Goal: Navigation & Orientation: Find specific page/section

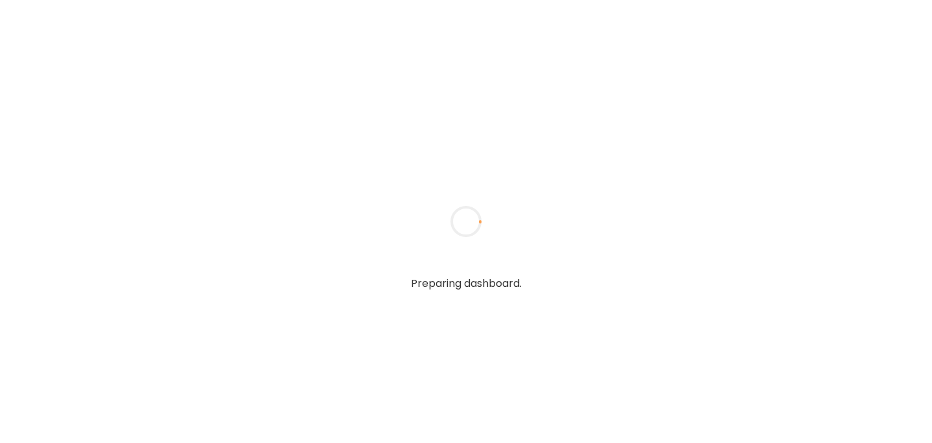
type input "******"
type input "**********"
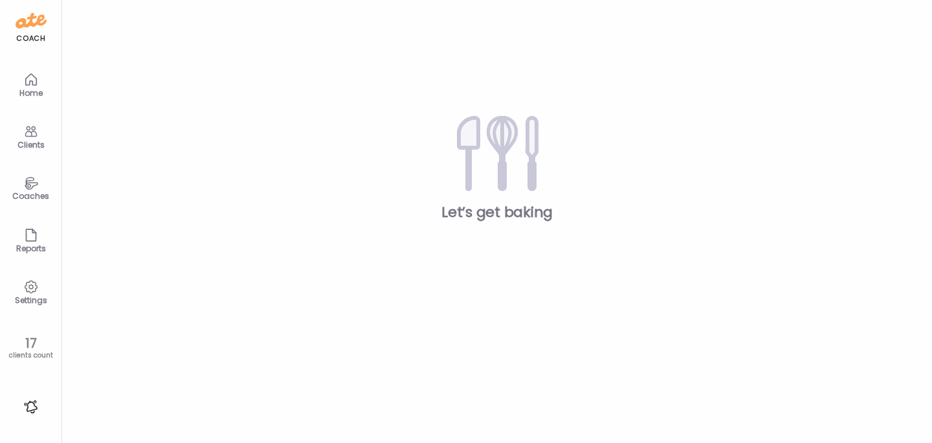
type input "**********"
click at [31, 143] on div "Clients" at bounding box center [31, 145] width 47 height 8
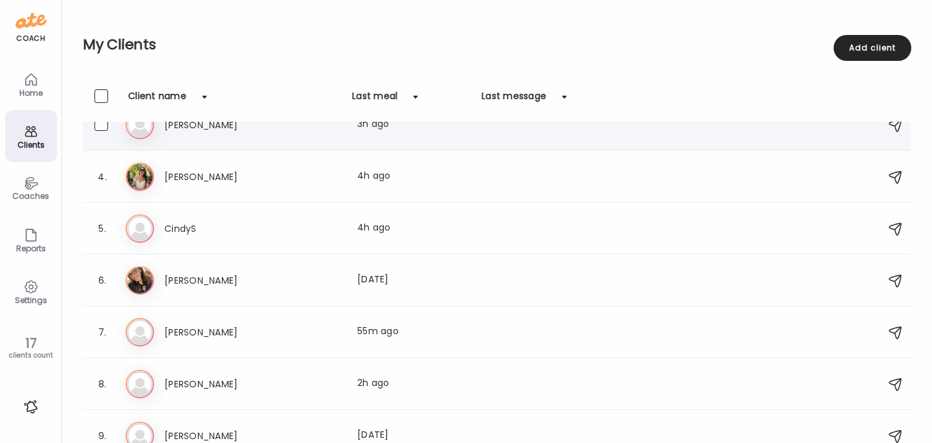
scroll to position [128, 0]
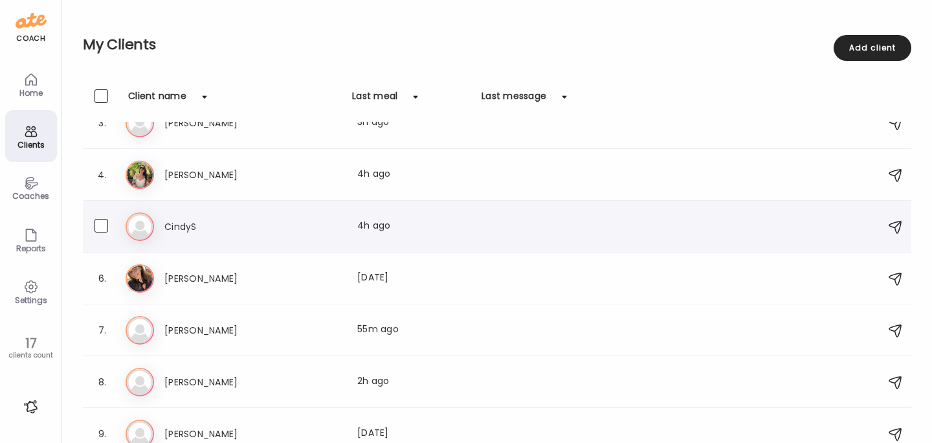
click at [163, 235] on div "Ci [PERSON_NAME] Last meal: 4h ago" at bounding box center [499, 226] width 747 height 28
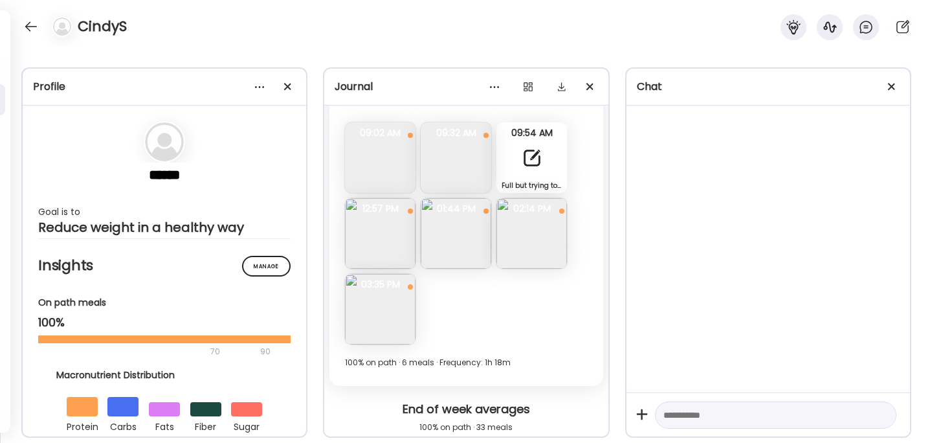
scroll to position [1910, 0]
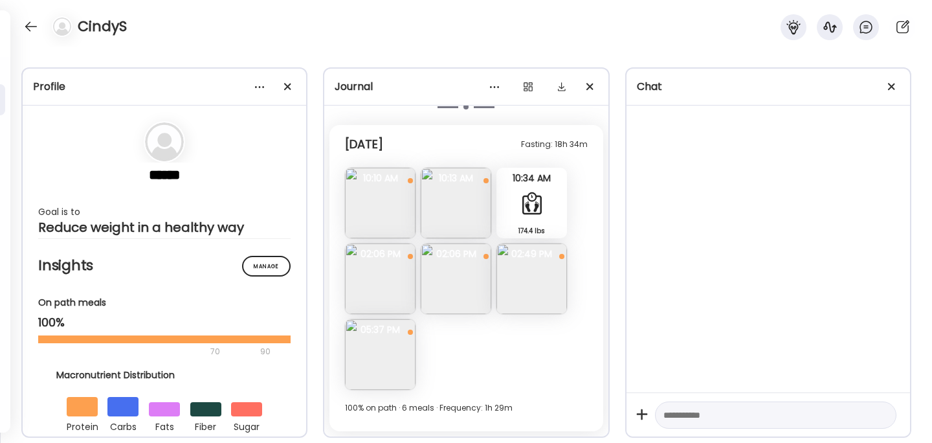
click at [362, 210] on img at bounding box center [380, 203] width 71 height 71
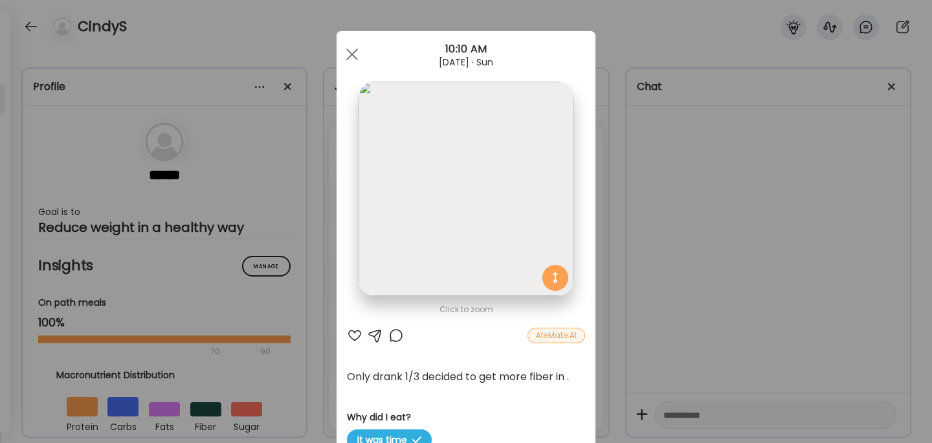
click at [675, 205] on div "Ate Coach Dashboard Wahoo! It’s official Take a moment to set up your Coach Pro…" at bounding box center [466, 221] width 932 height 443
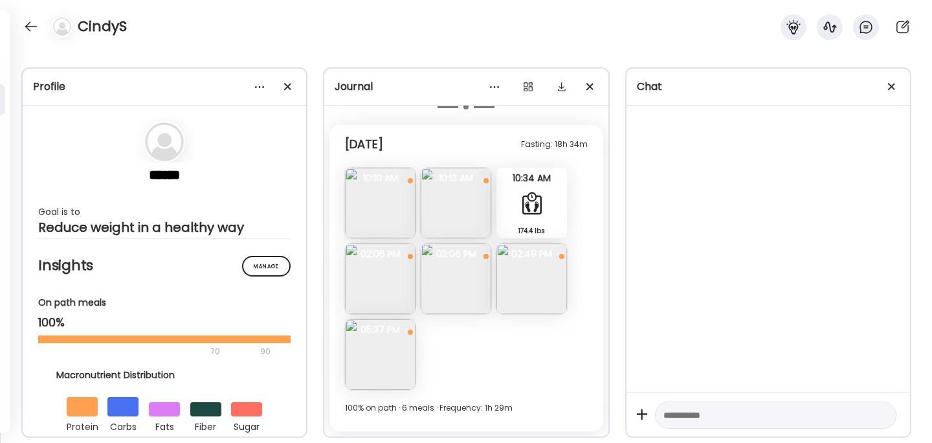
click at [455, 204] on img at bounding box center [456, 203] width 71 height 71
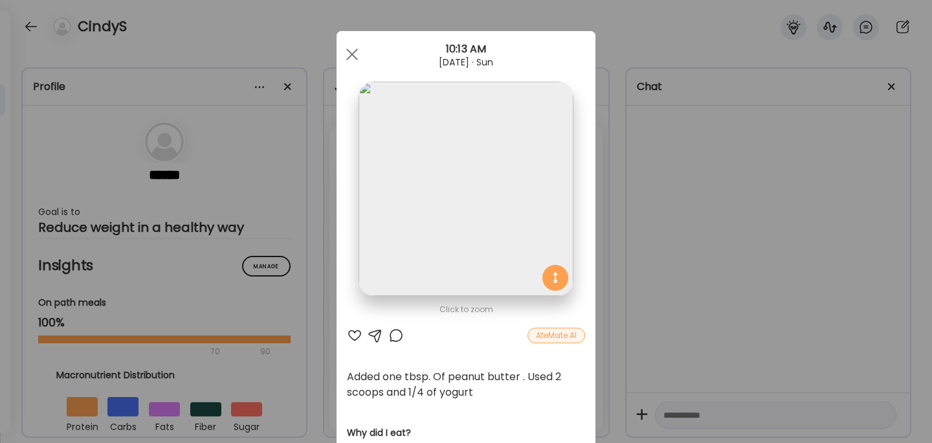
click at [670, 232] on div "Ate Coach Dashboard Wahoo! It’s official Take a moment to set up your Coach Pro…" at bounding box center [466, 221] width 932 height 443
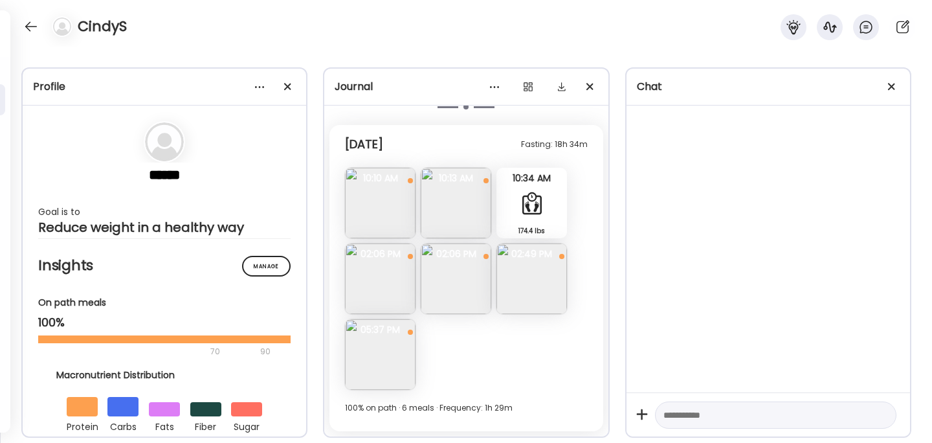
click at [381, 281] on img at bounding box center [380, 278] width 71 height 71
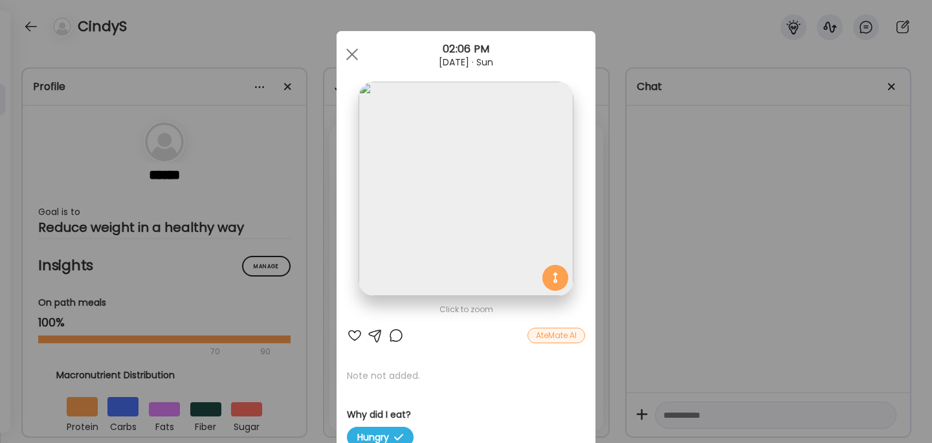
click at [683, 258] on div "Ate Coach Dashboard Wahoo! It’s official Take a moment to set up your Coach Pro…" at bounding box center [466, 221] width 932 height 443
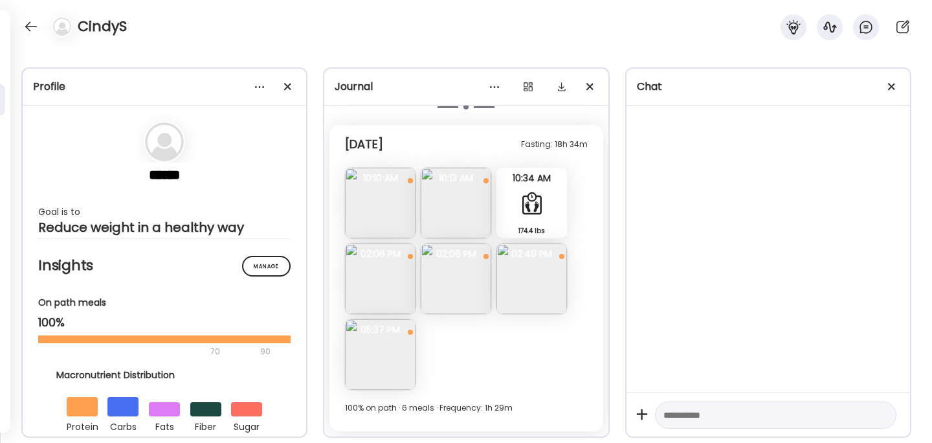
click at [448, 282] on img at bounding box center [456, 278] width 71 height 71
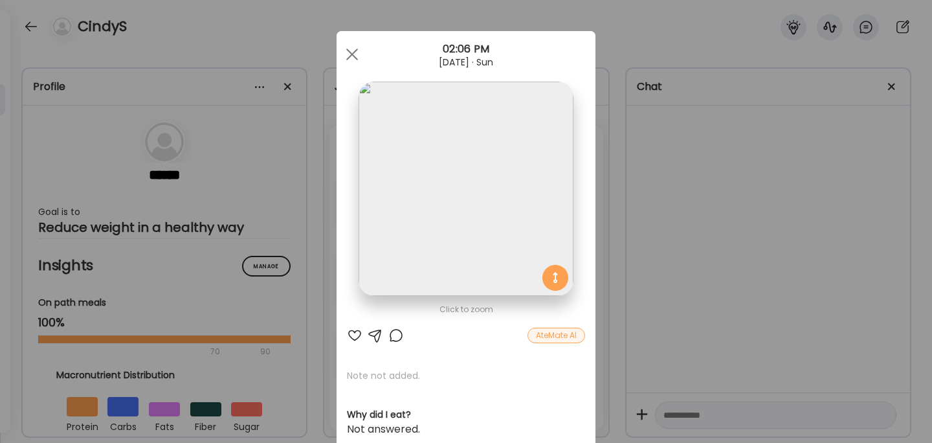
click at [681, 260] on div "Ate Coach Dashboard Wahoo! It’s official Take a moment to set up your Coach Pro…" at bounding box center [466, 221] width 932 height 443
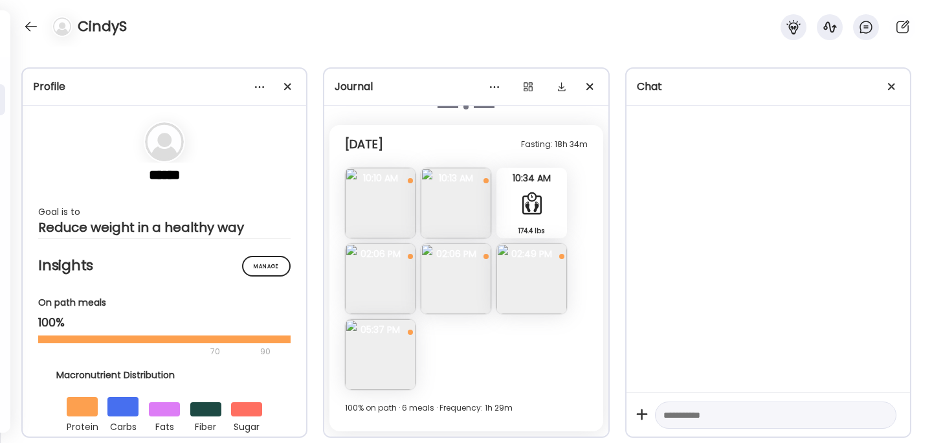
click at [539, 284] on img at bounding box center [532, 278] width 71 height 71
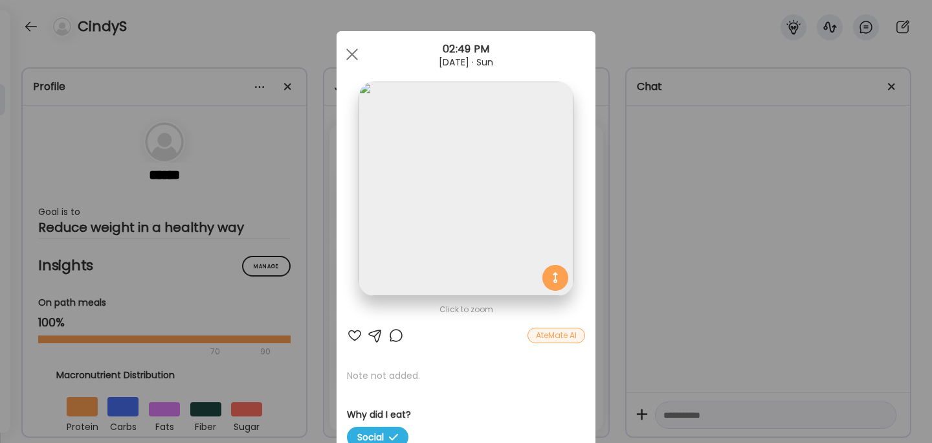
click at [686, 251] on div "Ate Coach Dashboard Wahoo! It’s official Take a moment to set up your Coach Pro…" at bounding box center [466, 221] width 932 height 443
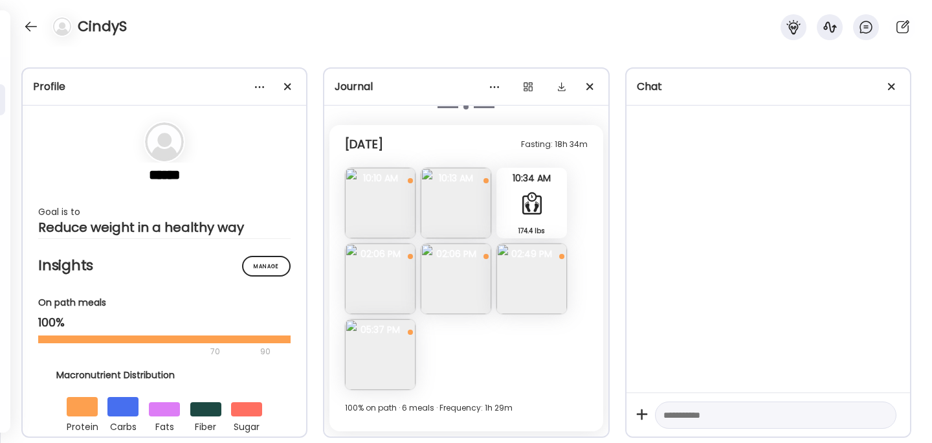
click at [401, 359] on img at bounding box center [380, 354] width 71 height 71
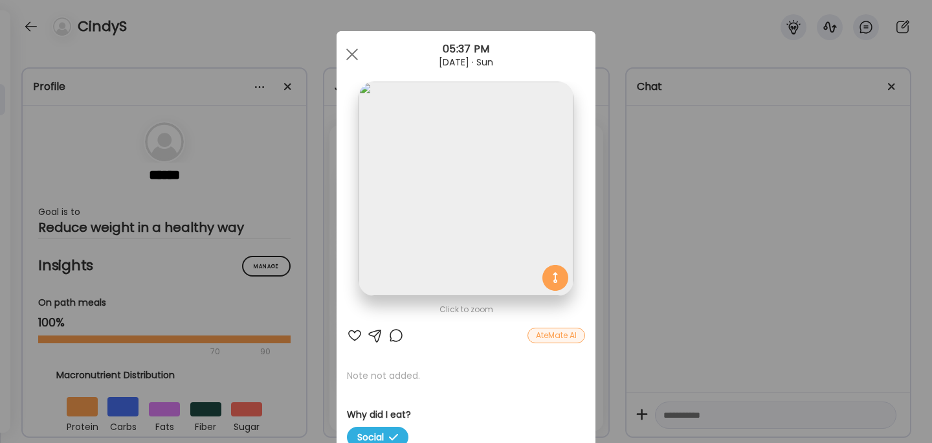
click at [629, 293] on div "Ate Coach Dashboard Wahoo! It’s official Take a moment to set up your Coach Pro…" at bounding box center [466, 221] width 932 height 443
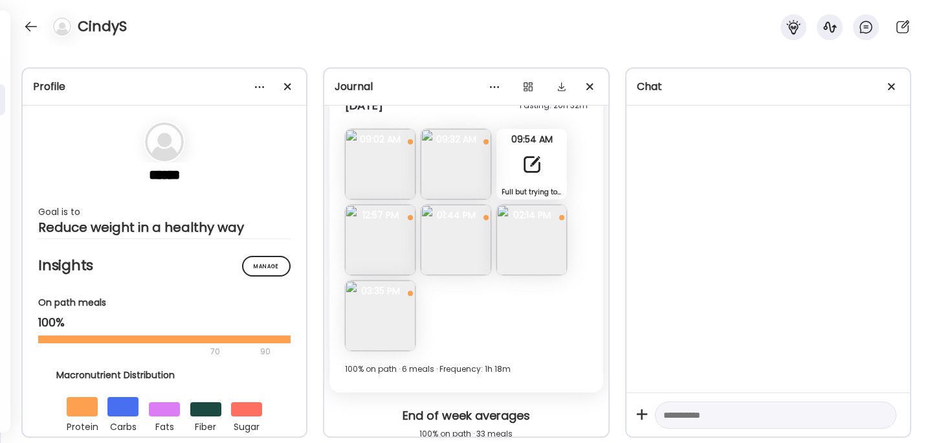
scroll to position [1515, 0]
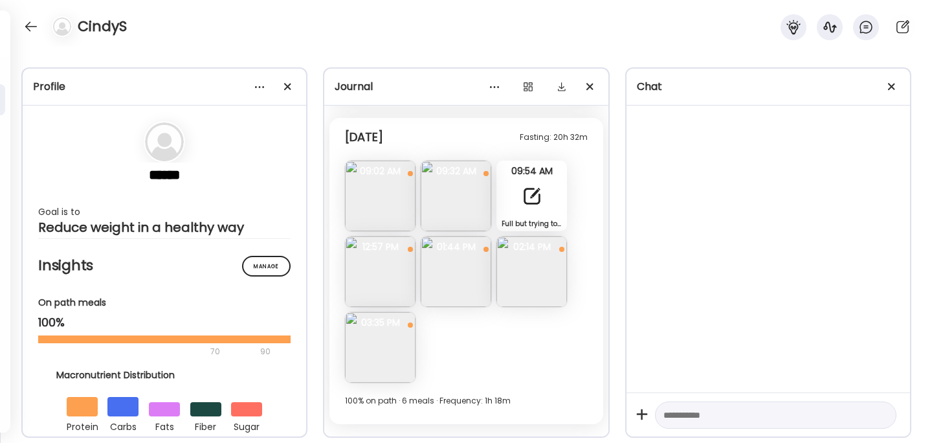
click at [371, 203] on img at bounding box center [380, 196] width 71 height 71
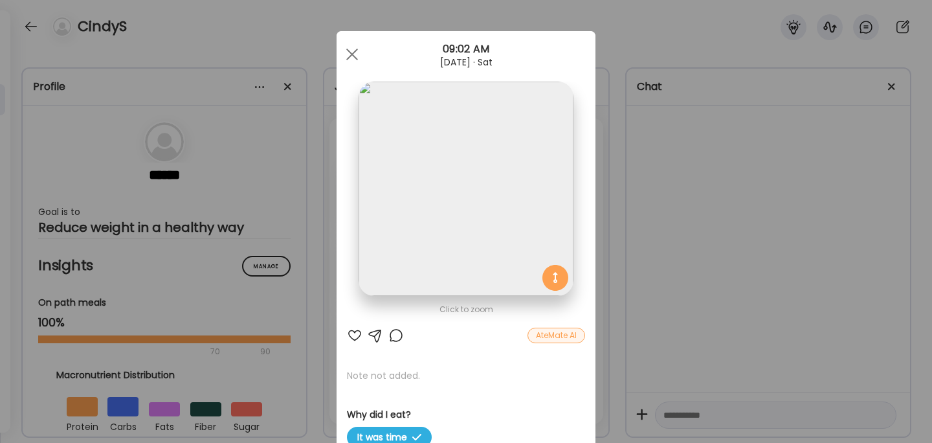
click at [671, 236] on div "Ate Coach Dashboard Wahoo! It’s official Take a moment to set up your Coach Pro…" at bounding box center [466, 221] width 932 height 443
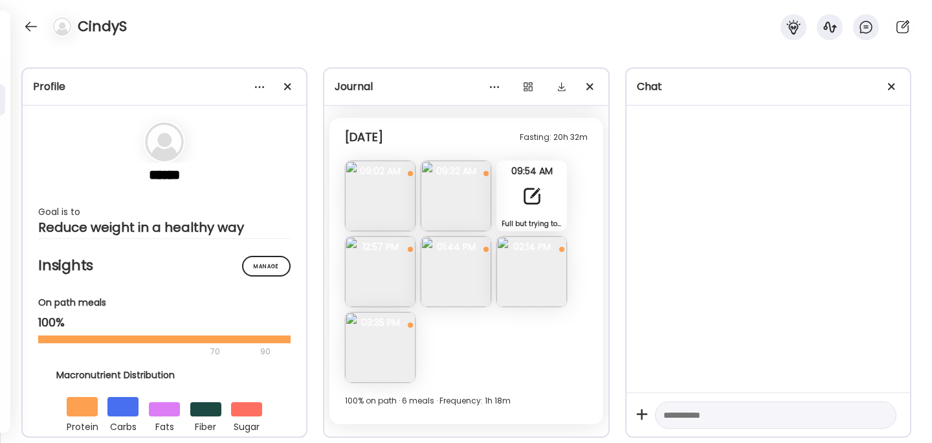
click at [456, 189] on img at bounding box center [456, 196] width 71 height 71
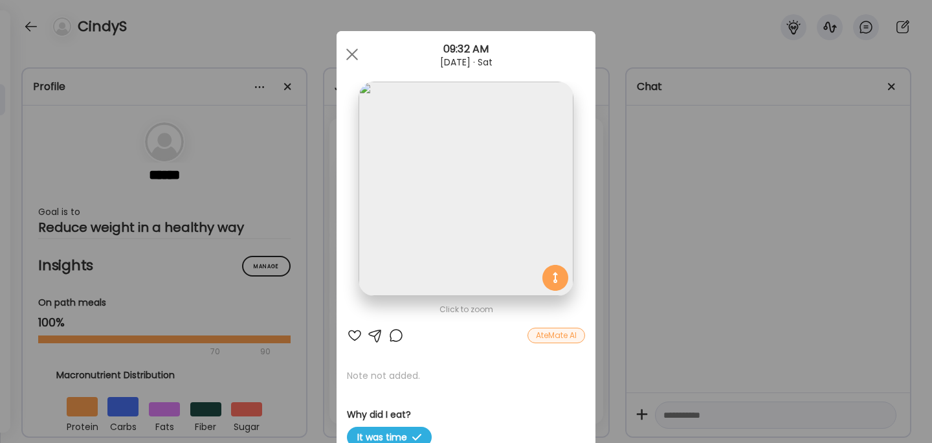
click at [738, 315] on div "Ate Coach Dashboard Wahoo! It’s official Take a moment to set up your Coach Pro…" at bounding box center [466, 221] width 932 height 443
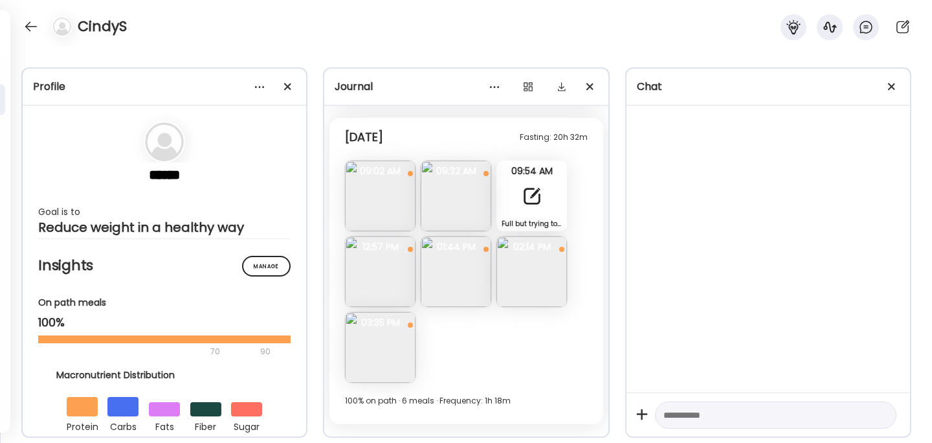
click at [372, 271] on img at bounding box center [380, 271] width 71 height 71
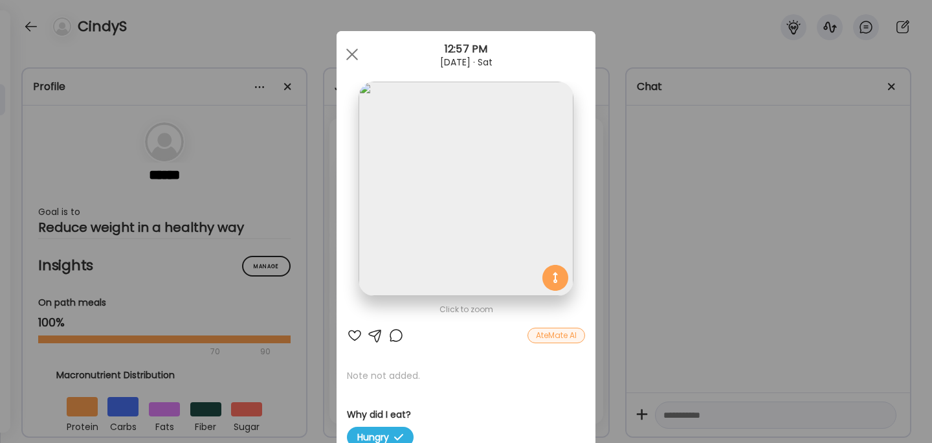
click at [670, 252] on div "Ate Coach Dashboard Wahoo! It’s official Take a moment to set up your Coach Pro…" at bounding box center [466, 221] width 932 height 443
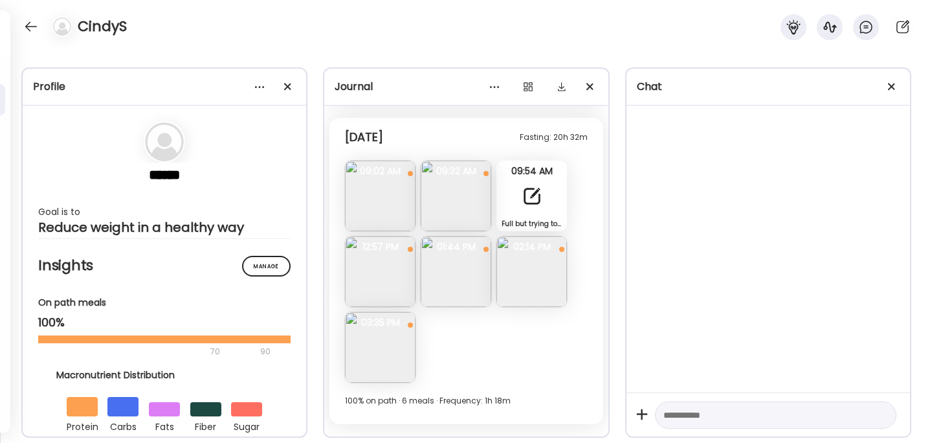
click at [528, 194] on div at bounding box center [532, 196] width 26 height 26
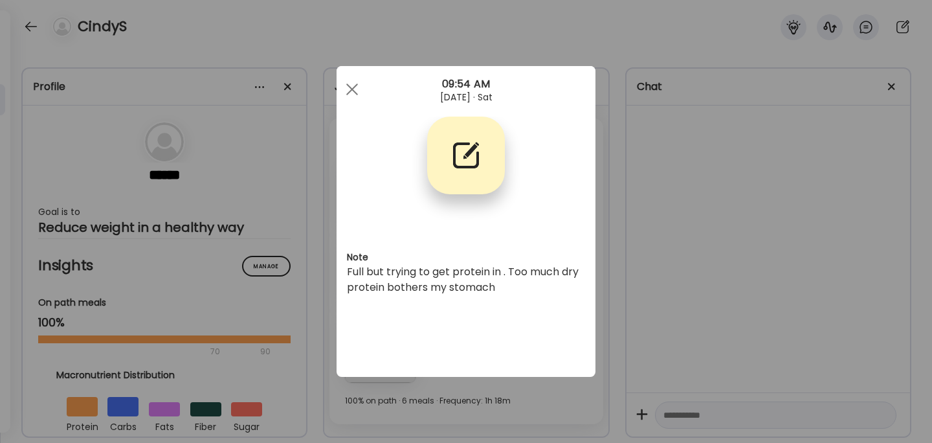
click at [708, 246] on div "Ate Coach Dashboard Wahoo! It’s official Take a moment to set up your Coach Pro…" at bounding box center [466, 221] width 932 height 443
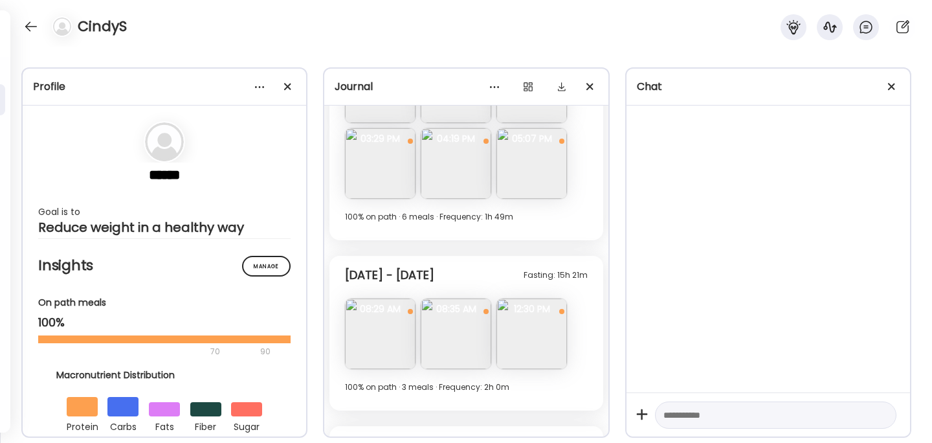
scroll to position [1203, 0]
click at [379, 343] on img at bounding box center [380, 337] width 71 height 71
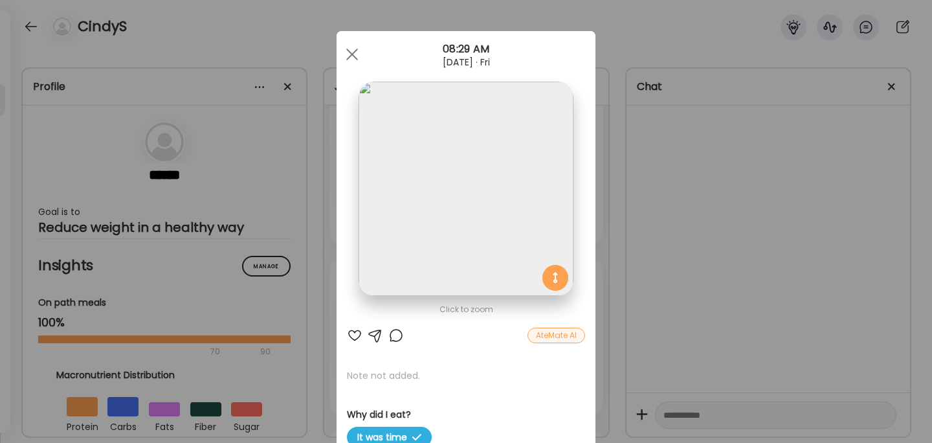
click at [767, 253] on div "Ate Coach Dashboard Wahoo! It’s official Take a moment to set up your Coach Pro…" at bounding box center [466, 221] width 932 height 443
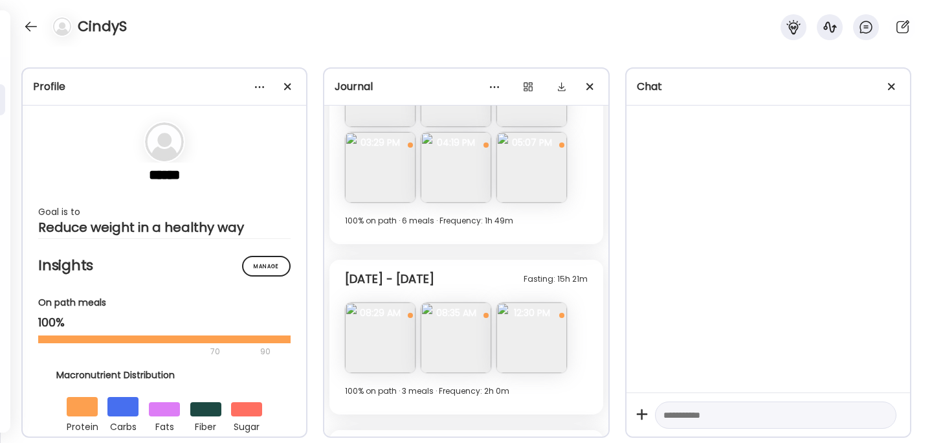
click at [440, 343] on img at bounding box center [456, 337] width 71 height 71
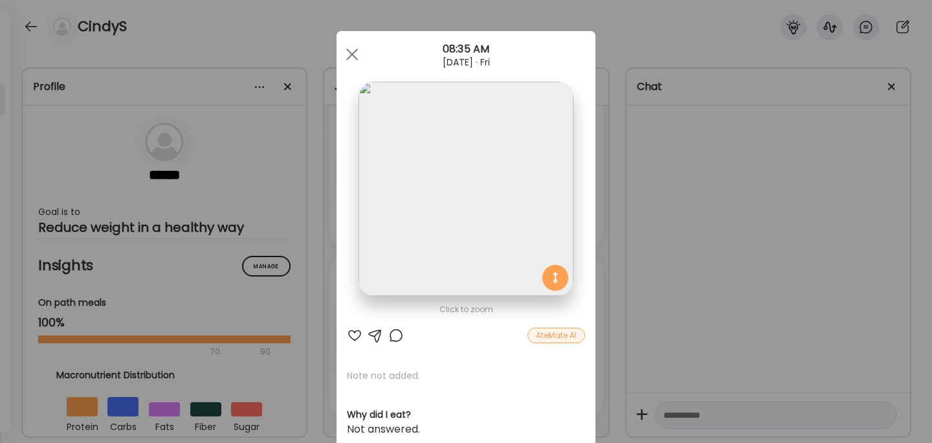
click at [698, 308] on div "Ate Coach Dashboard Wahoo! It’s official Take a moment to set up your Coach Pro…" at bounding box center [466, 221] width 932 height 443
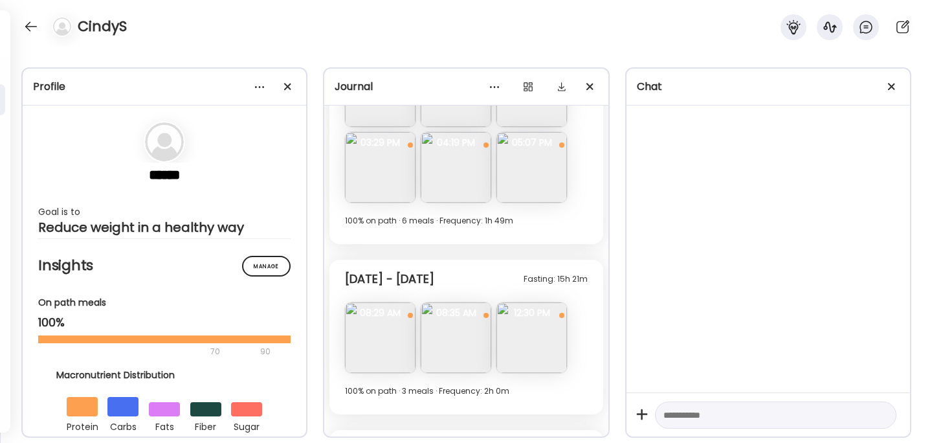
click at [515, 340] on img at bounding box center [532, 337] width 71 height 71
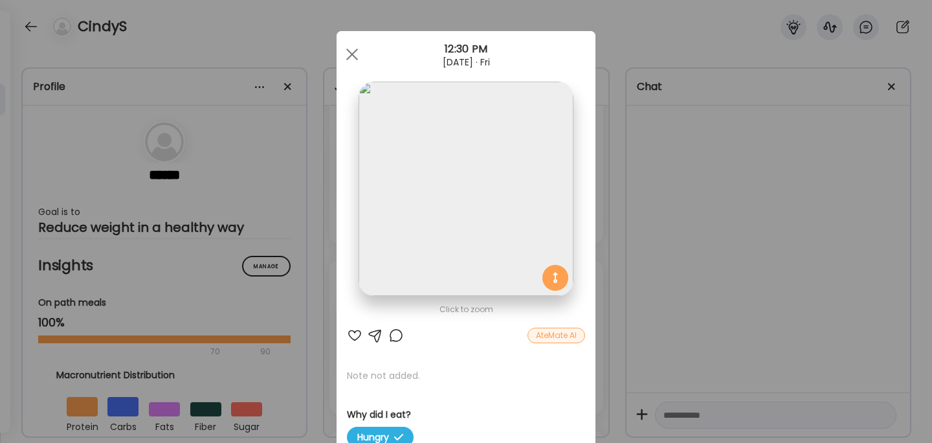
click at [697, 293] on div "Ate Coach Dashboard Wahoo! It’s official Take a moment to set up your Coach Pro…" at bounding box center [466, 221] width 932 height 443
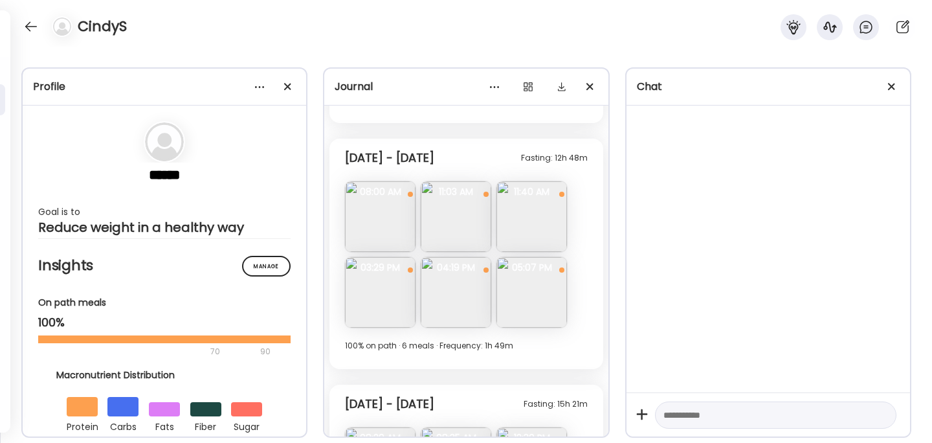
scroll to position [1065, 0]
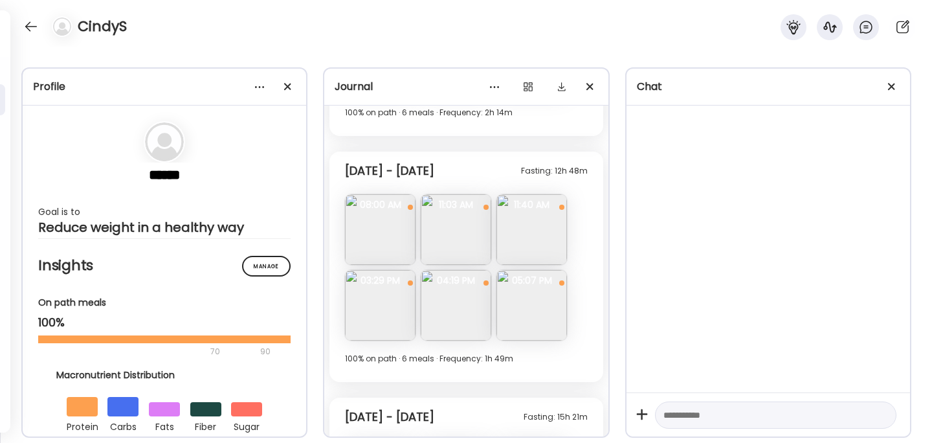
click at [465, 245] on img at bounding box center [456, 229] width 71 height 71
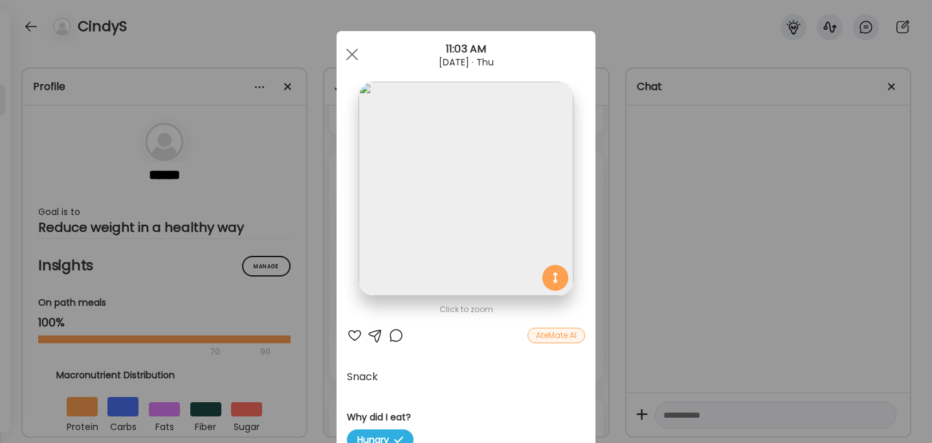
click at [732, 267] on div "Ate Coach Dashboard Wahoo! It’s official Take a moment to set up your Coach Pro…" at bounding box center [466, 221] width 932 height 443
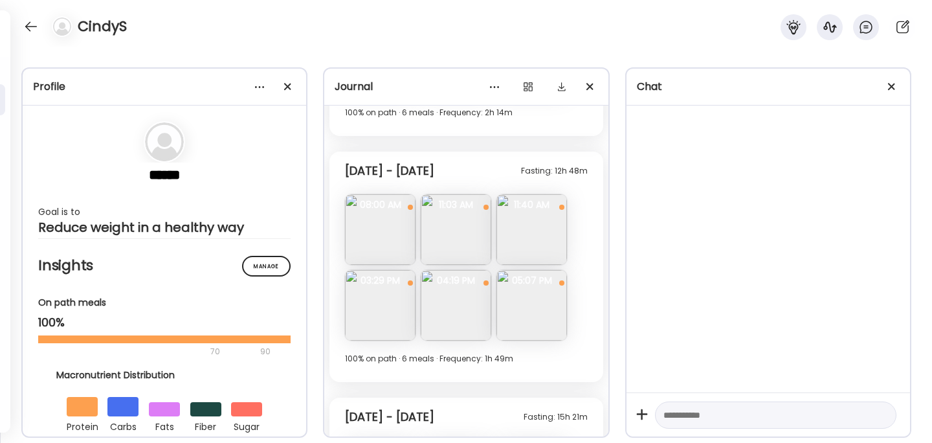
click at [537, 240] on img at bounding box center [532, 229] width 71 height 71
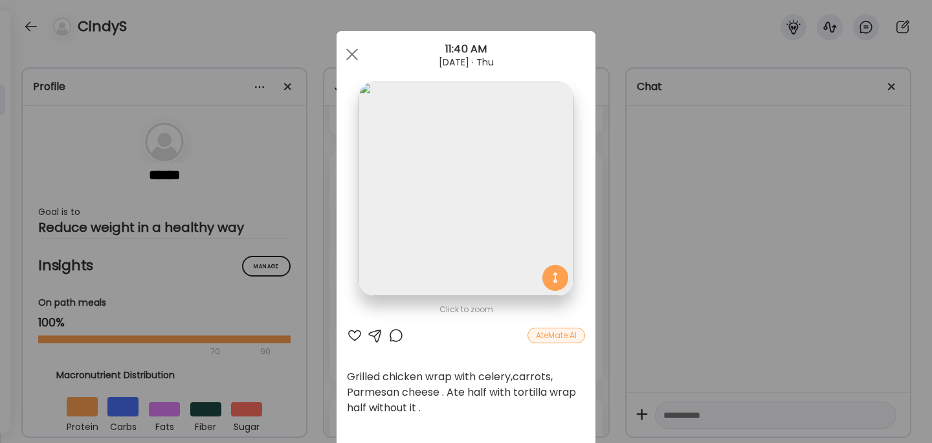
click at [690, 234] on div "Ate Coach Dashboard Wahoo! It’s official Take a moment to set up your Coach Pro…" at bounding box center [466, 221] width 932 height 443
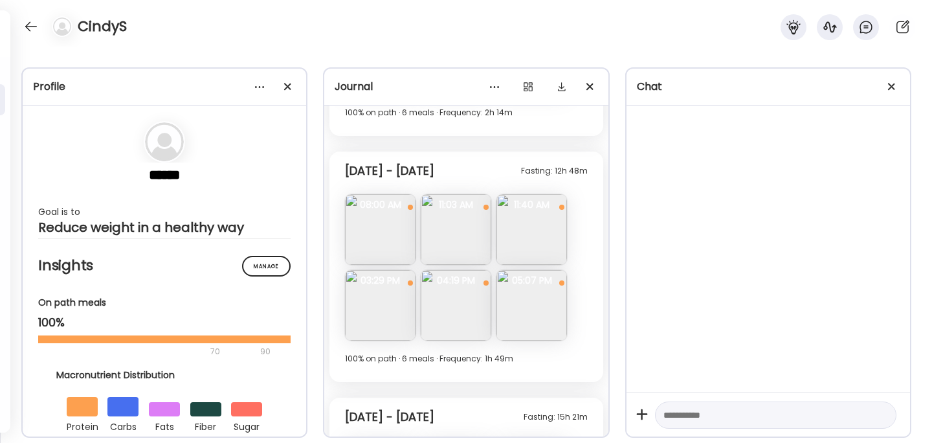
scroll to position [1068, 0]
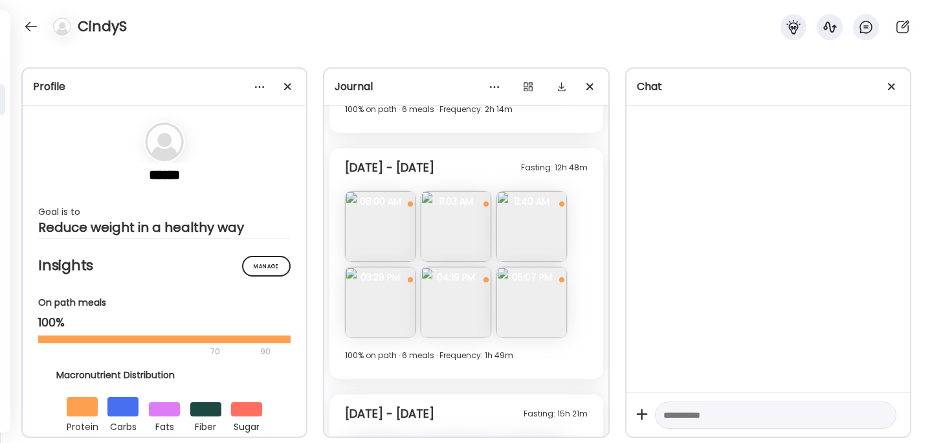
click at [534, 296] on img at bounding box center [532, 302] width 71 height 71
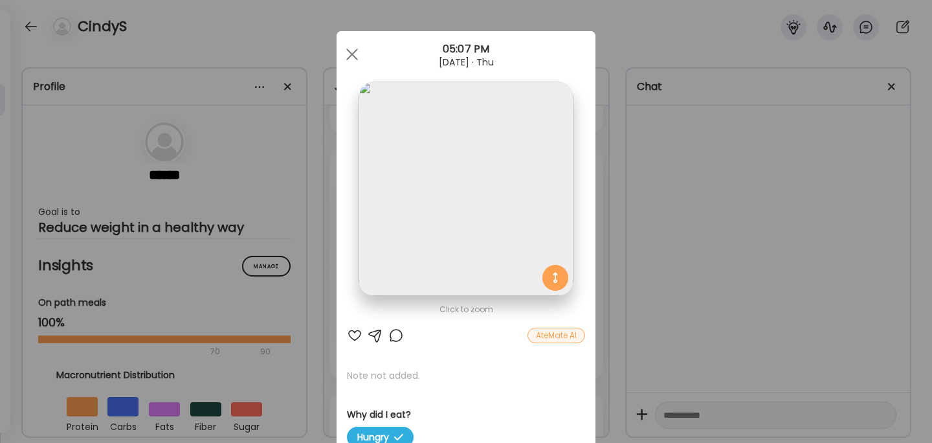
click at [704, 226] on div "Ate Coach Dashboard Wahoo! It’s official Take a moment to set up your Coach Pro…" at bounding box center [466, 221] width 932 height 443
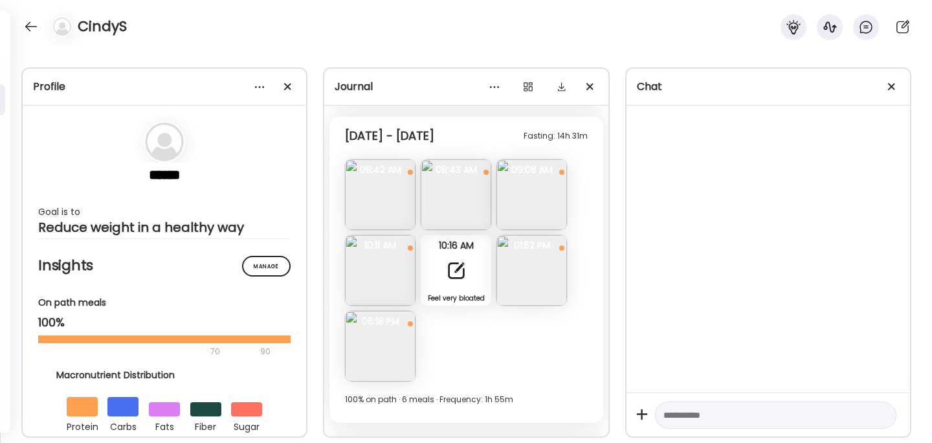
scroll to position [526, 0]
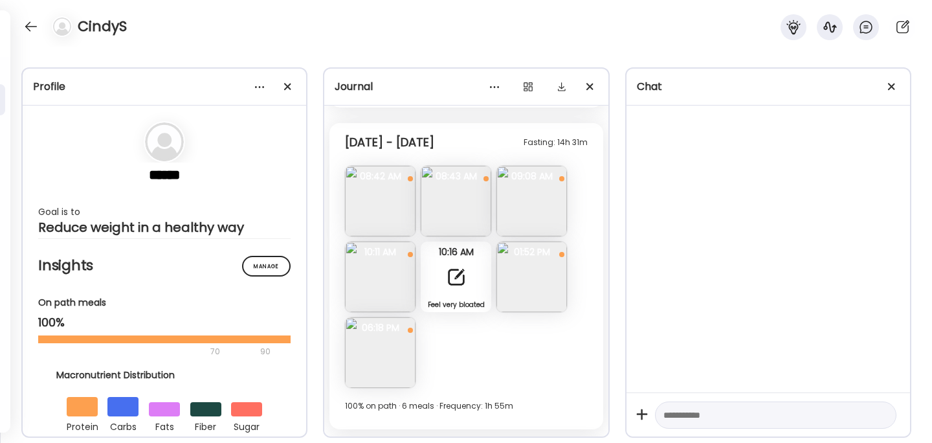
click at [380, 205] on img at bounding box center [380, 201] width 71 height 71
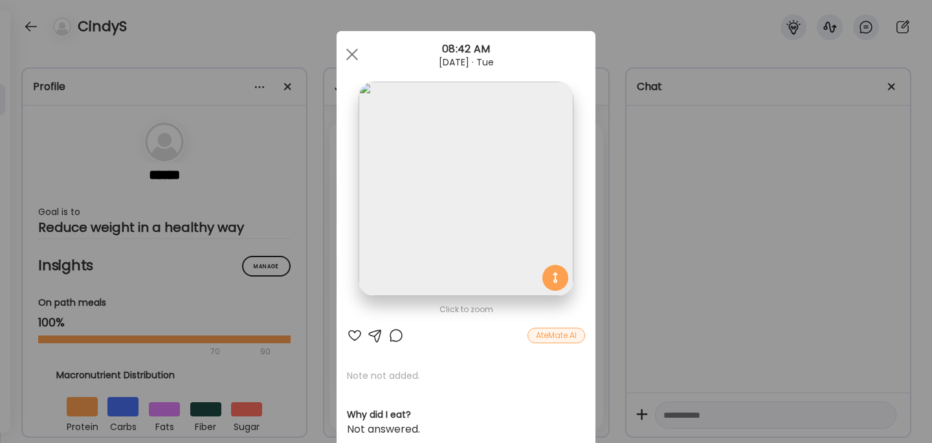
click at [697, 196] on div "Ate Coach Dashboard Wahoo! It’s official Take a moment to set up your Coach Pro…" at bounding box center [466, 221] width 932 height 443
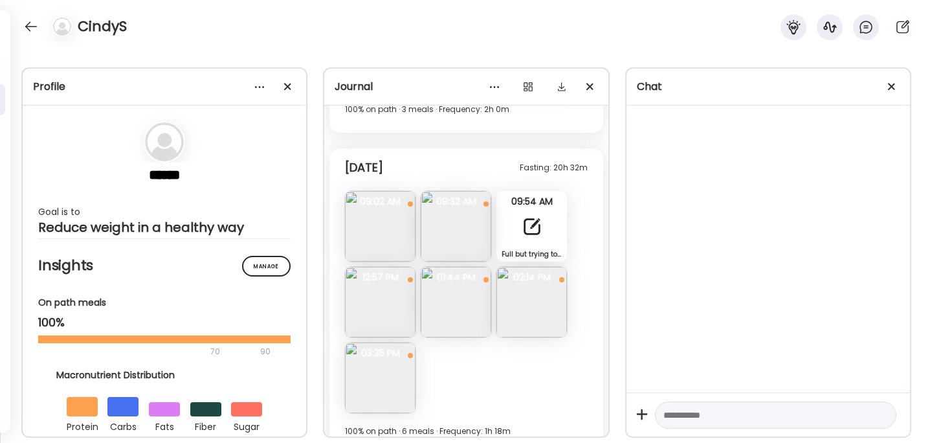
scroll to position [1485, 0]
click at [393, 230] on img at bounding box center [380, 225] width 71 height 71
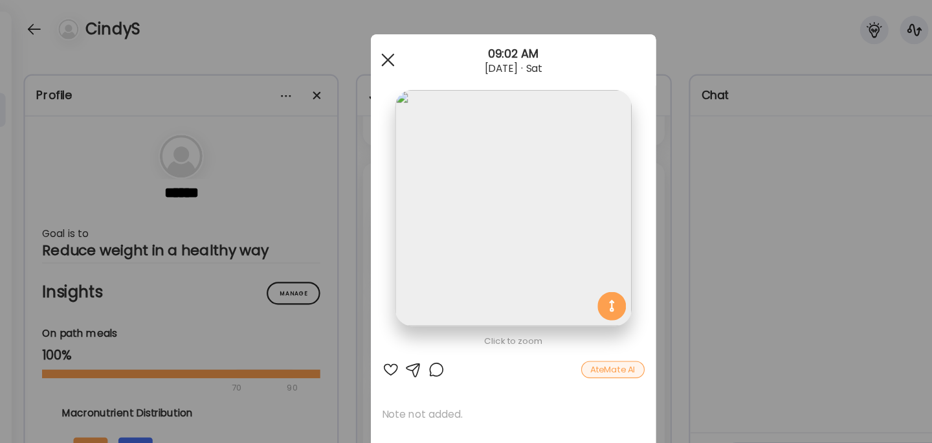
click at [355, 56] on div at bounding box center [352, 54] width 26 height 26
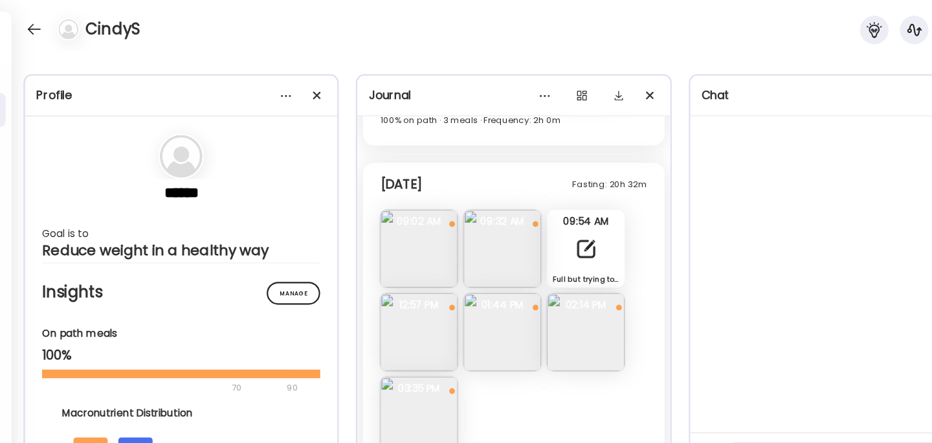
click at [387, 302] on img at bounding box center [380, 301] width 71 height 71
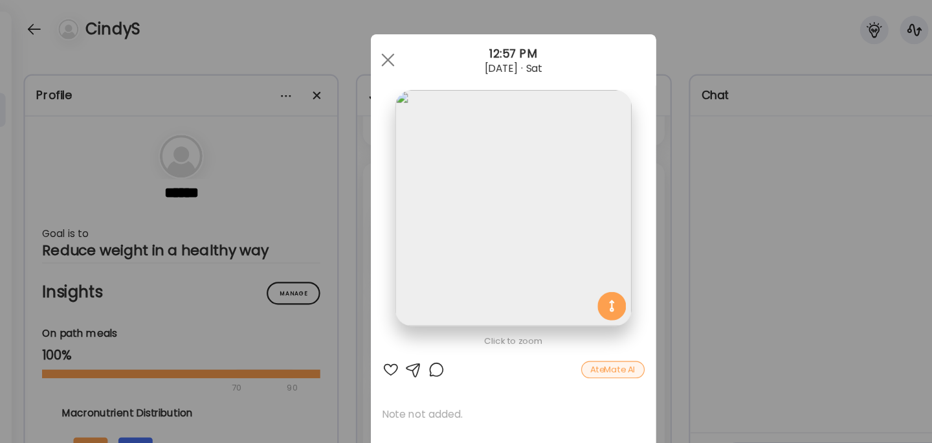
click at [644, 258] on div "Ate Coach Dashboard Wahoo! It’s official Take a moment to set up your Coach Pro…" at bounding box center [466, 221] width 932 height 443
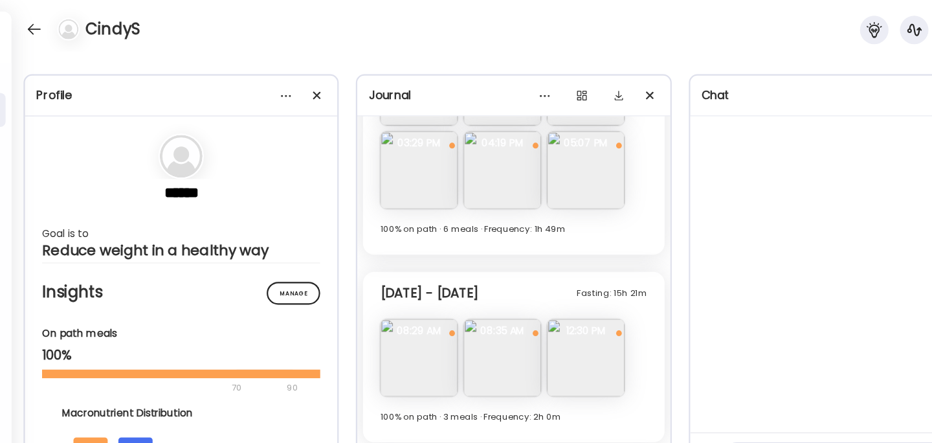
scroll to position [1213, 0]
click at [524, 321] on img at bounding box center [532, 327] width 71 height 71
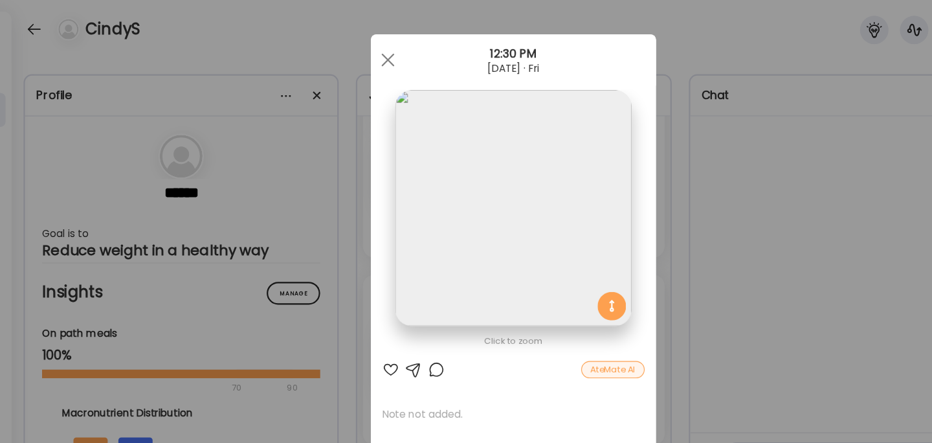
click at [662, 281] on div "Ate Coach Dashboard Wahoo! It’s official Take a moment to set up your Coach Pro…" at bounding box center [466, 221] width 932 height 443
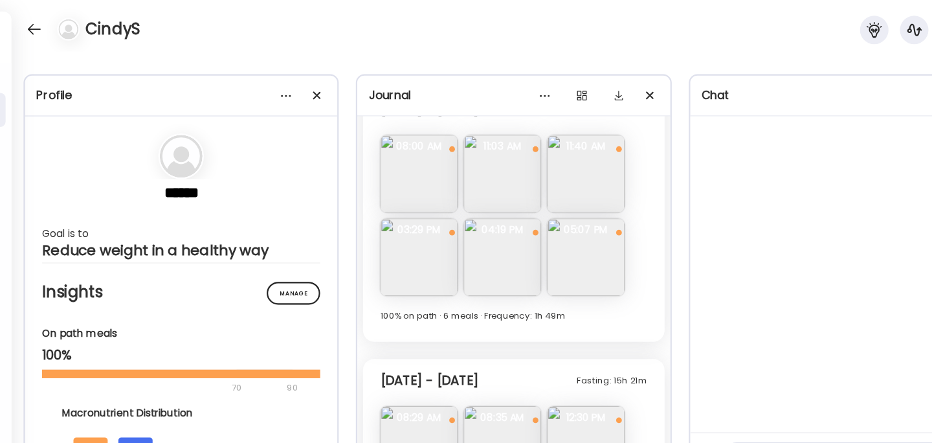
scroll to position [1105, 0]
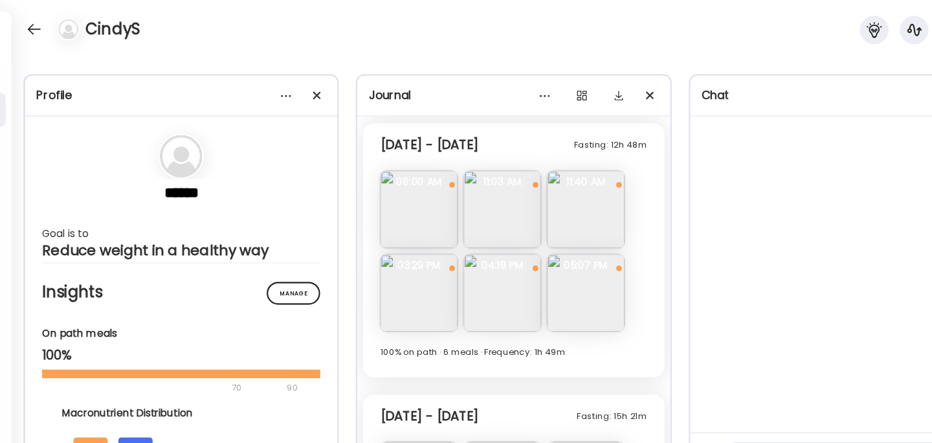
click at [543, 270] on img at bounding box center [532, 266] width 71 height 71
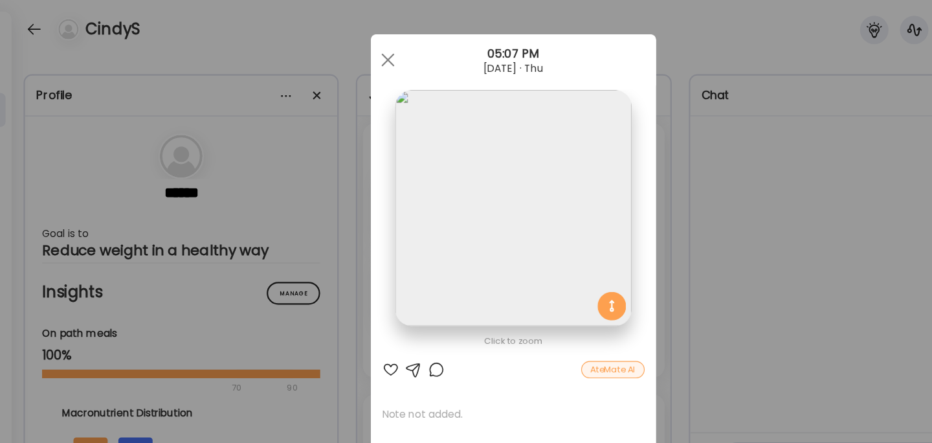
click at [647, 257] on div "Ate Coach Dashboard Wahoo! It’s official Take a moment to set up your Coach Pro…" at bounding box center [466, 221] width 932 height 443
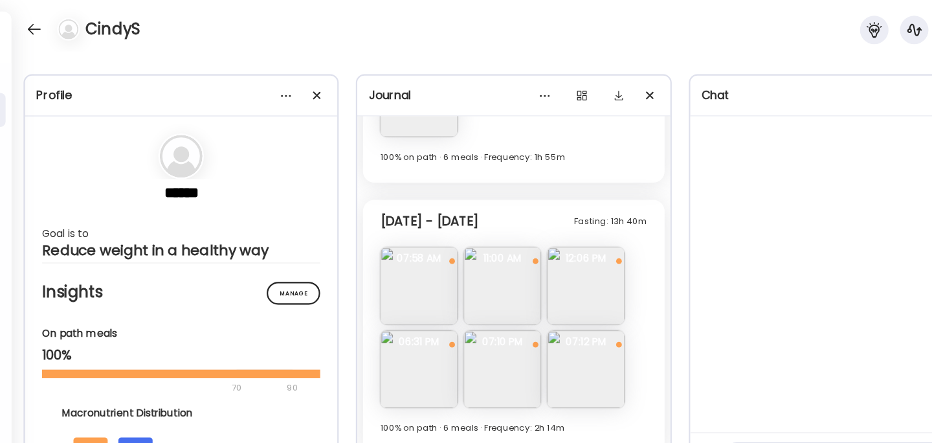
scroll to position [788, 0]
click at [537, 268] on img at bounding box center [532, 260] width 71 height 71
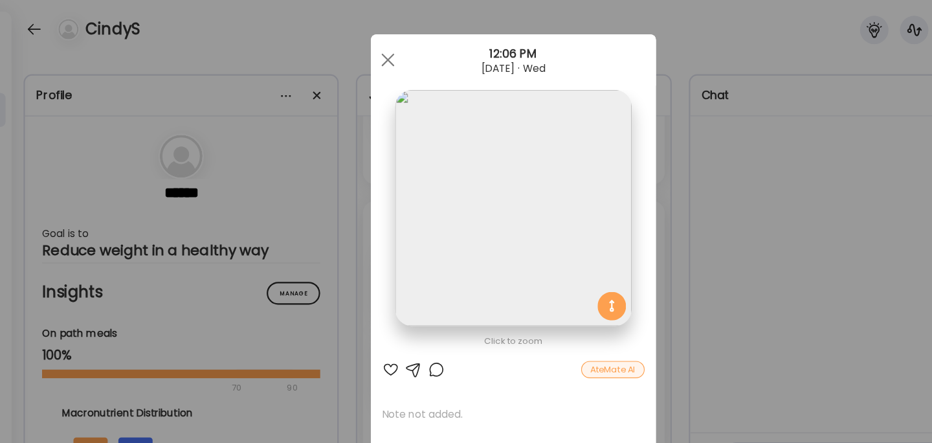
click at [637, 264] on div "Ate Coach Dashboard Wahoo! It’s official Take a moment to set up your Coach Pro…" at bounding box center [466, 221] width 932 height 443
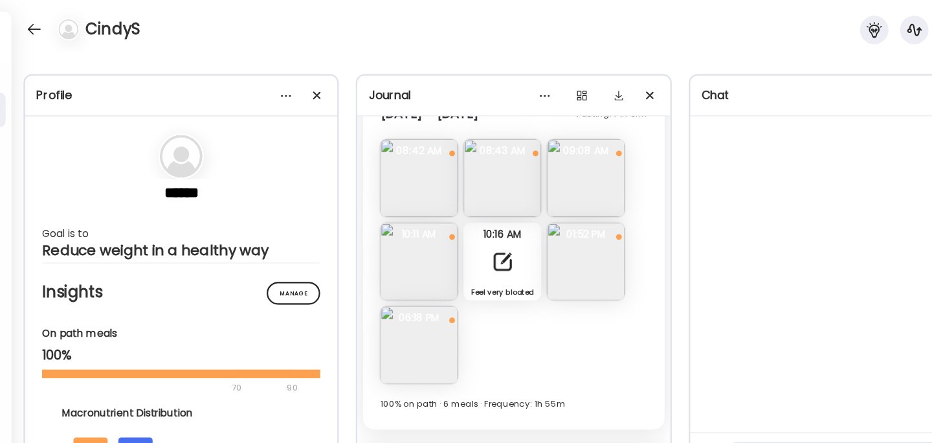
scroll to position [611, 0]
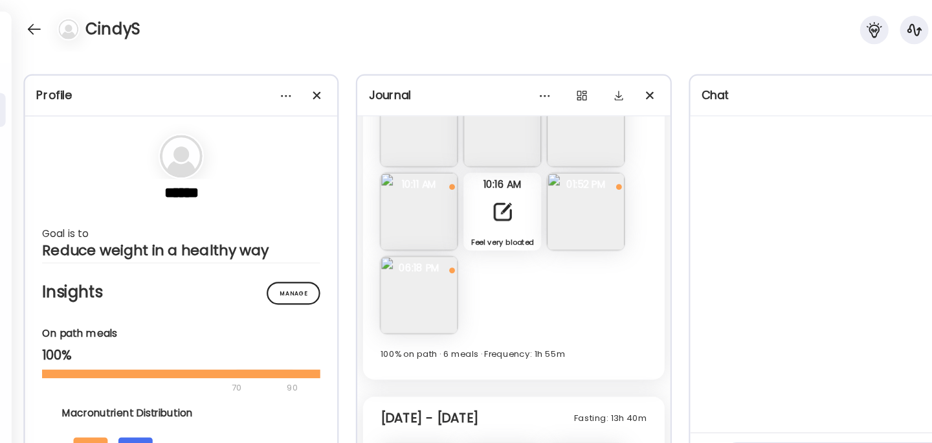
click at [378, 257] on img at bounding box center [380, 267] width 71 height 71
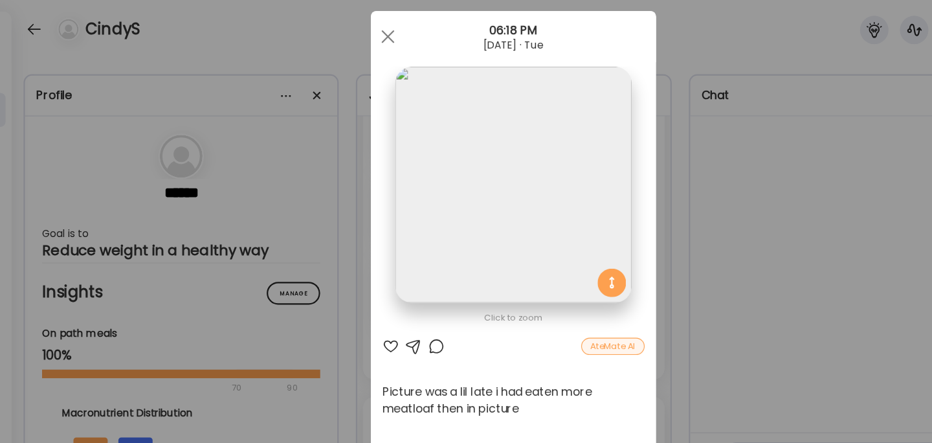
scroll to position [22, 0]
click at [636, 238] on div "Ate Coach Dashboard Wahoo! It’s official Take a moment to set up your Coach Pro…" at bounding box center [466, 221] width 932 height 443
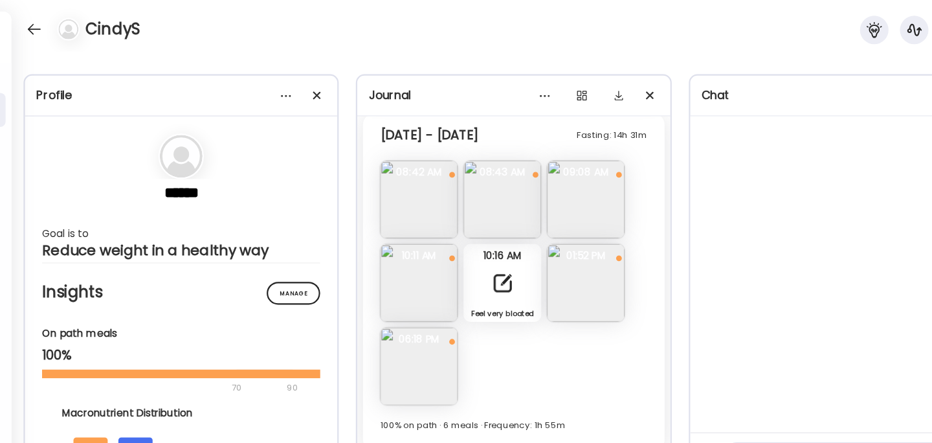
scroll to position [545, 0]
